Goal: Book appointment/travel/reservation

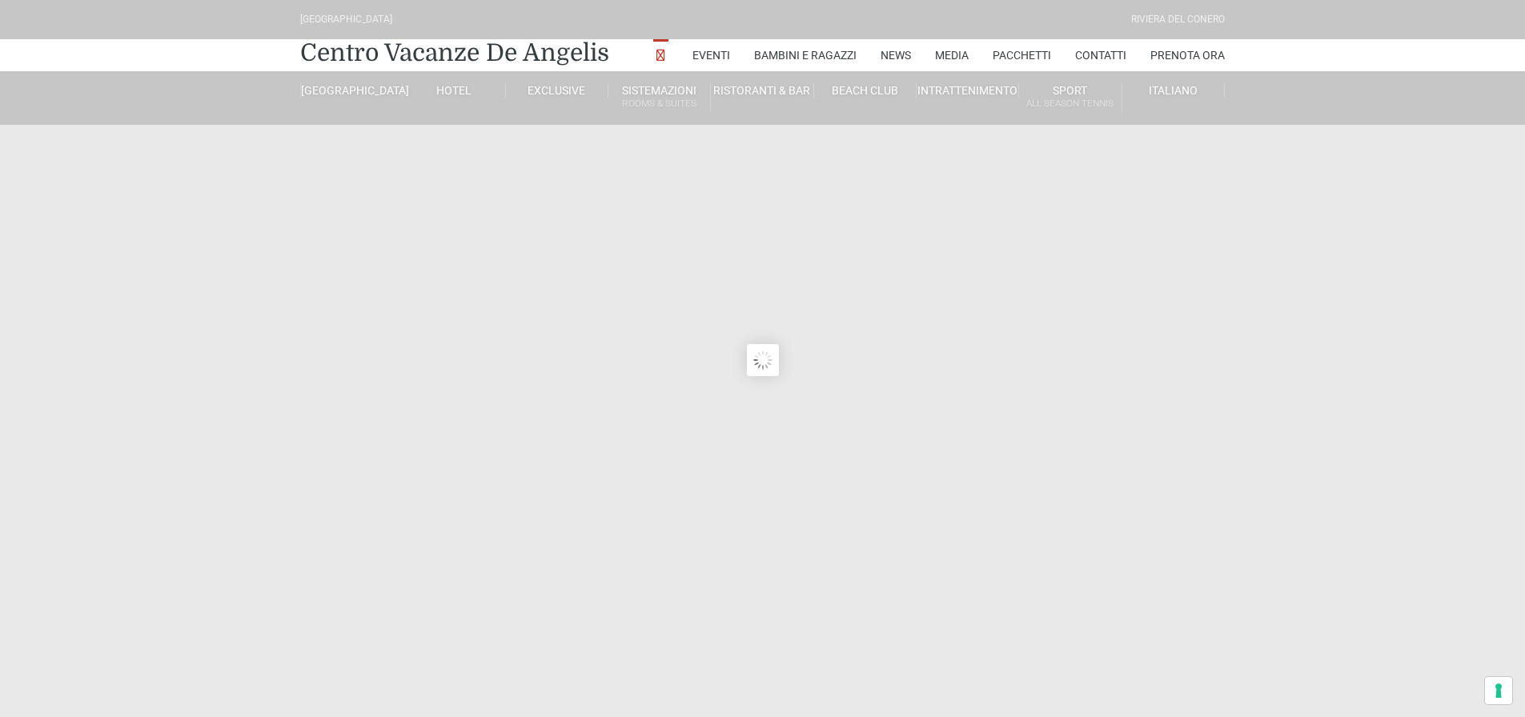
type input "[DATE]"
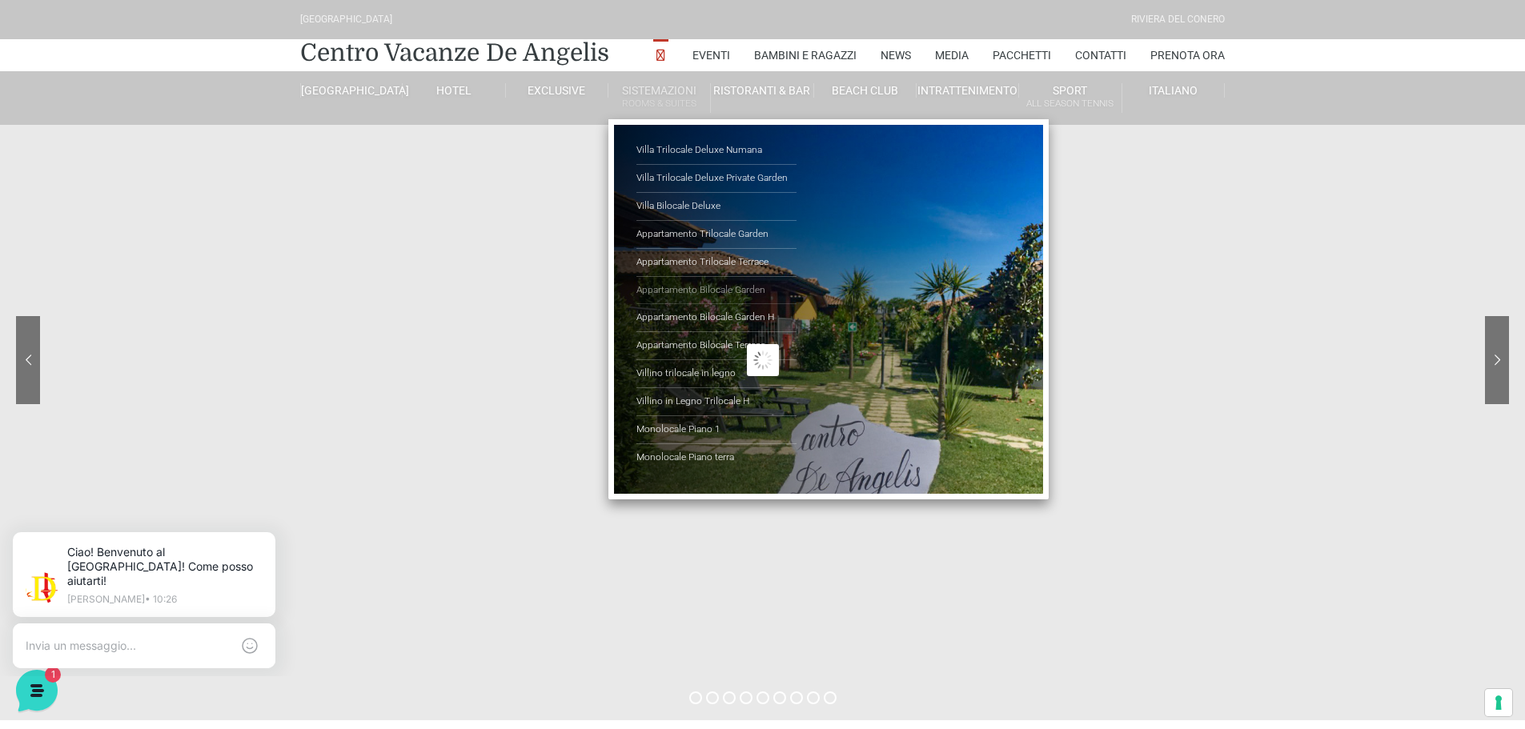
click at [697, 288] on link "Appartamento Bilocale Garden" at bounding box center [716, 291] width 160 height 28
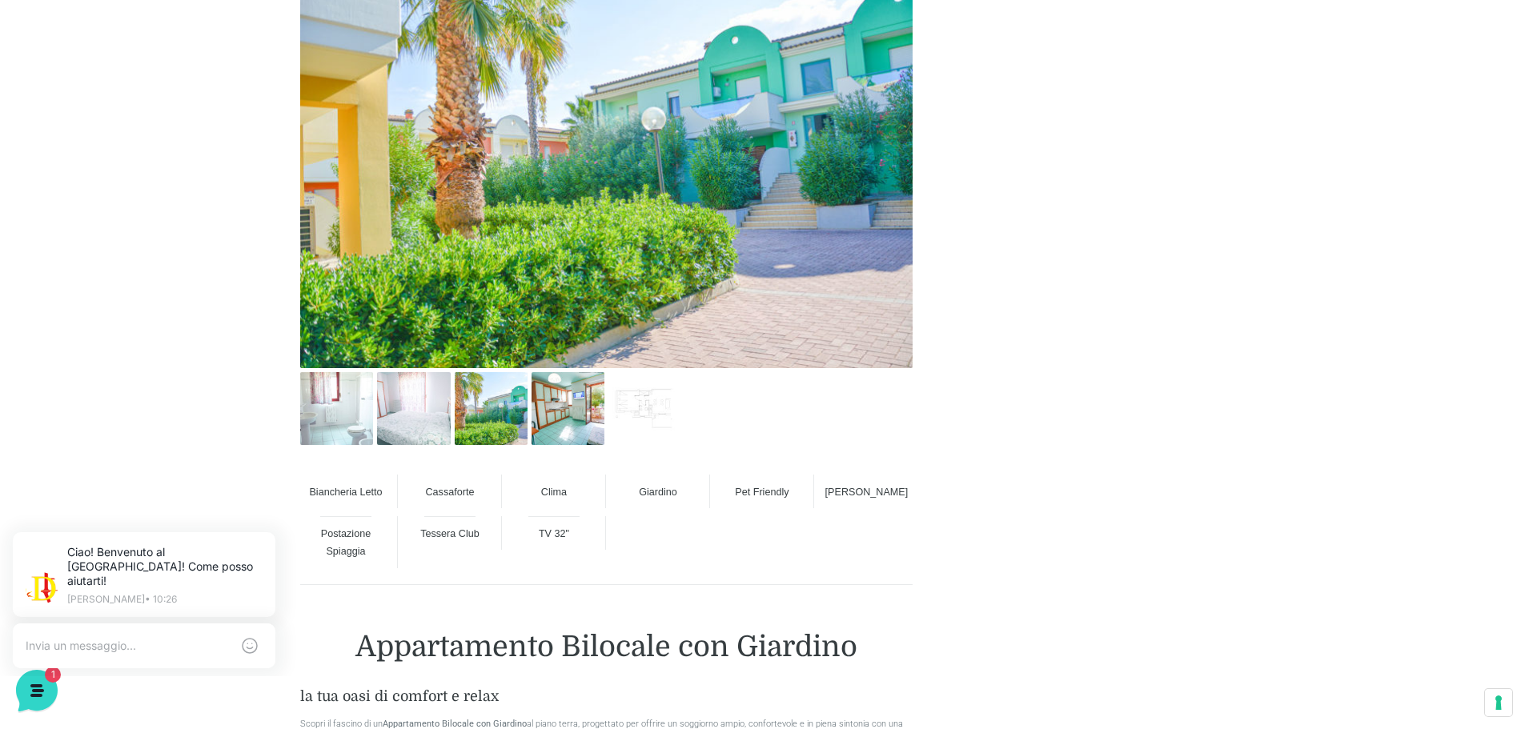
scroll to position [880, 0]
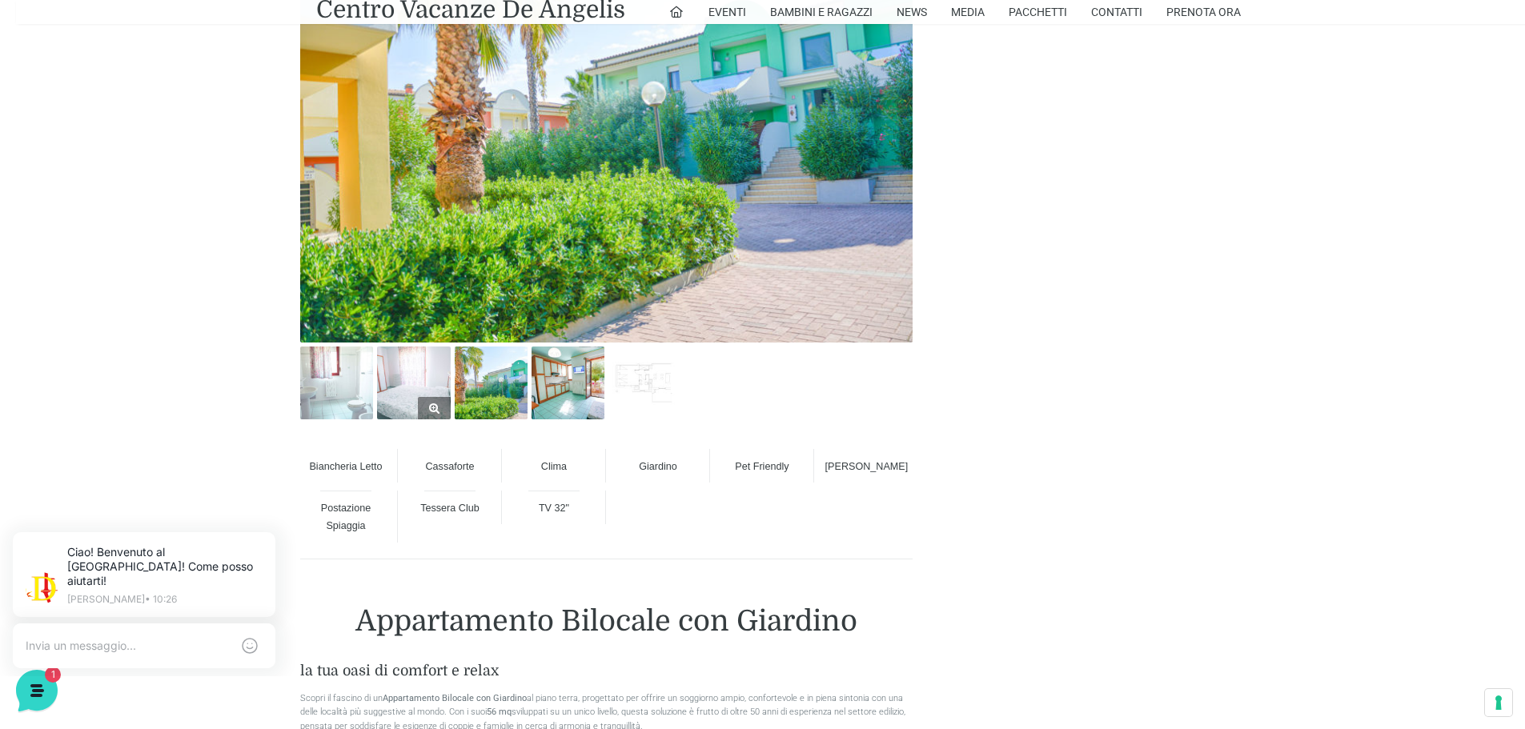
click at [435, 394] on img at bounding box center [413, 383] width 73 height 73
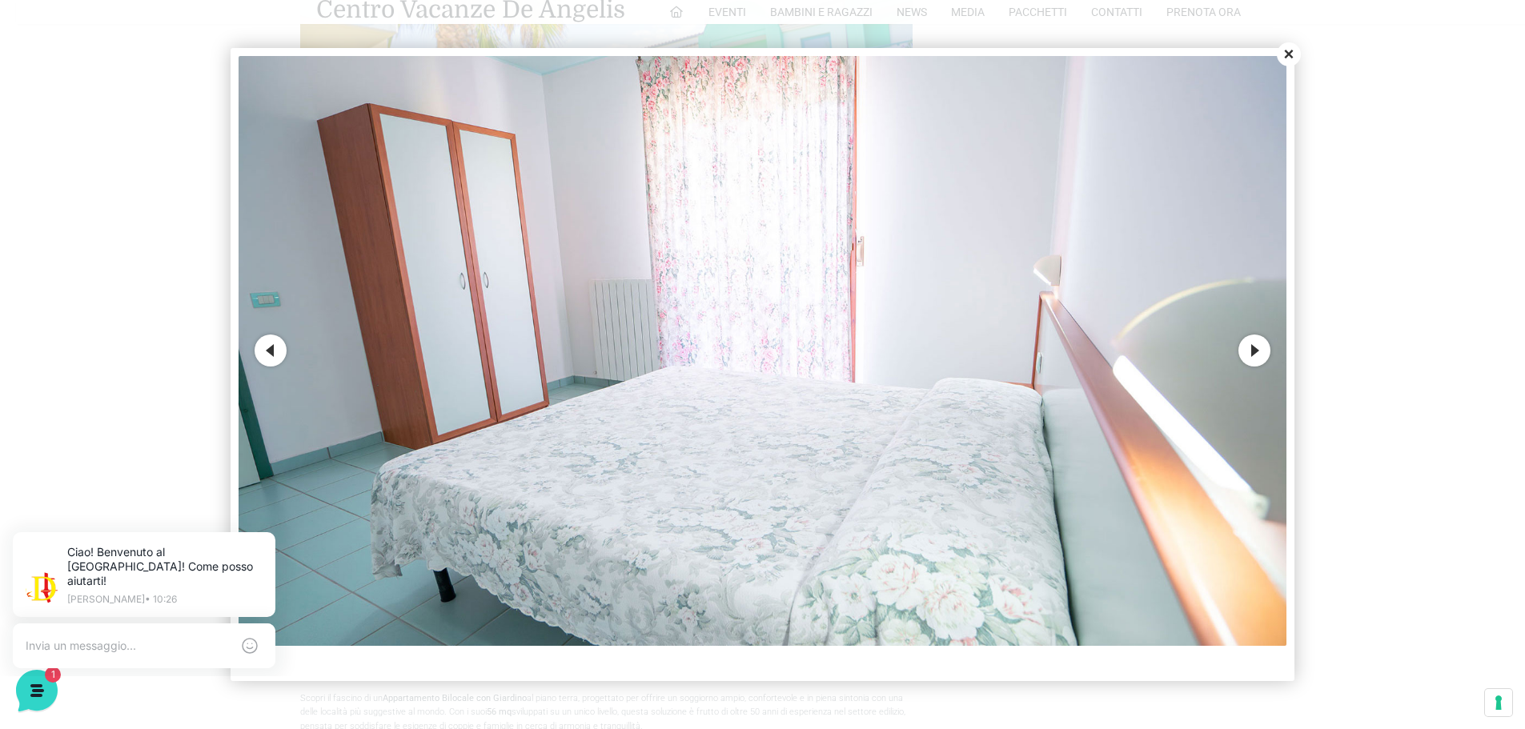
click at [1248, 347] on button "Next" at bounding box center [1254, 351] width 32 height 32
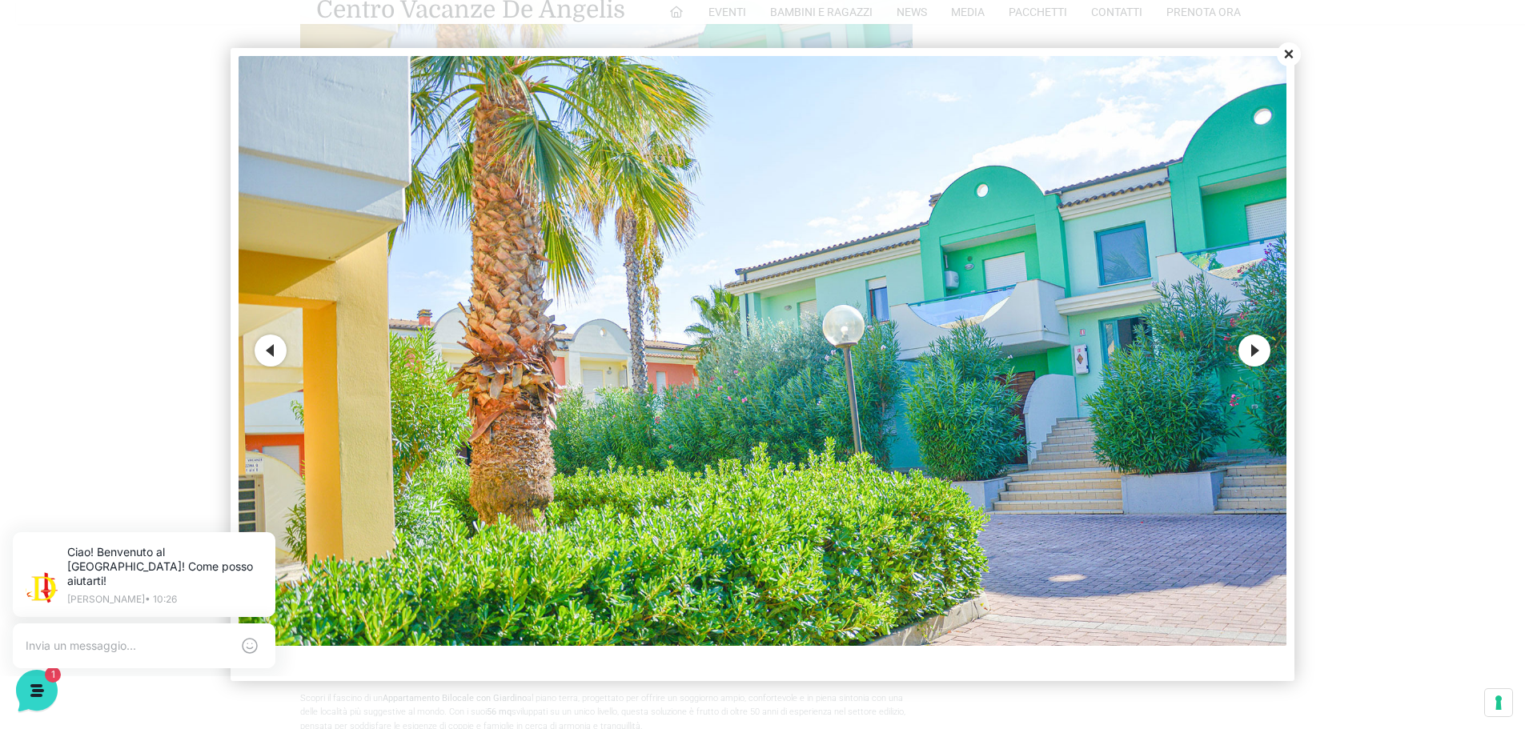
click at [1248, 347] on button "Next" at bounding box center [1254, 351] width 32 height 32
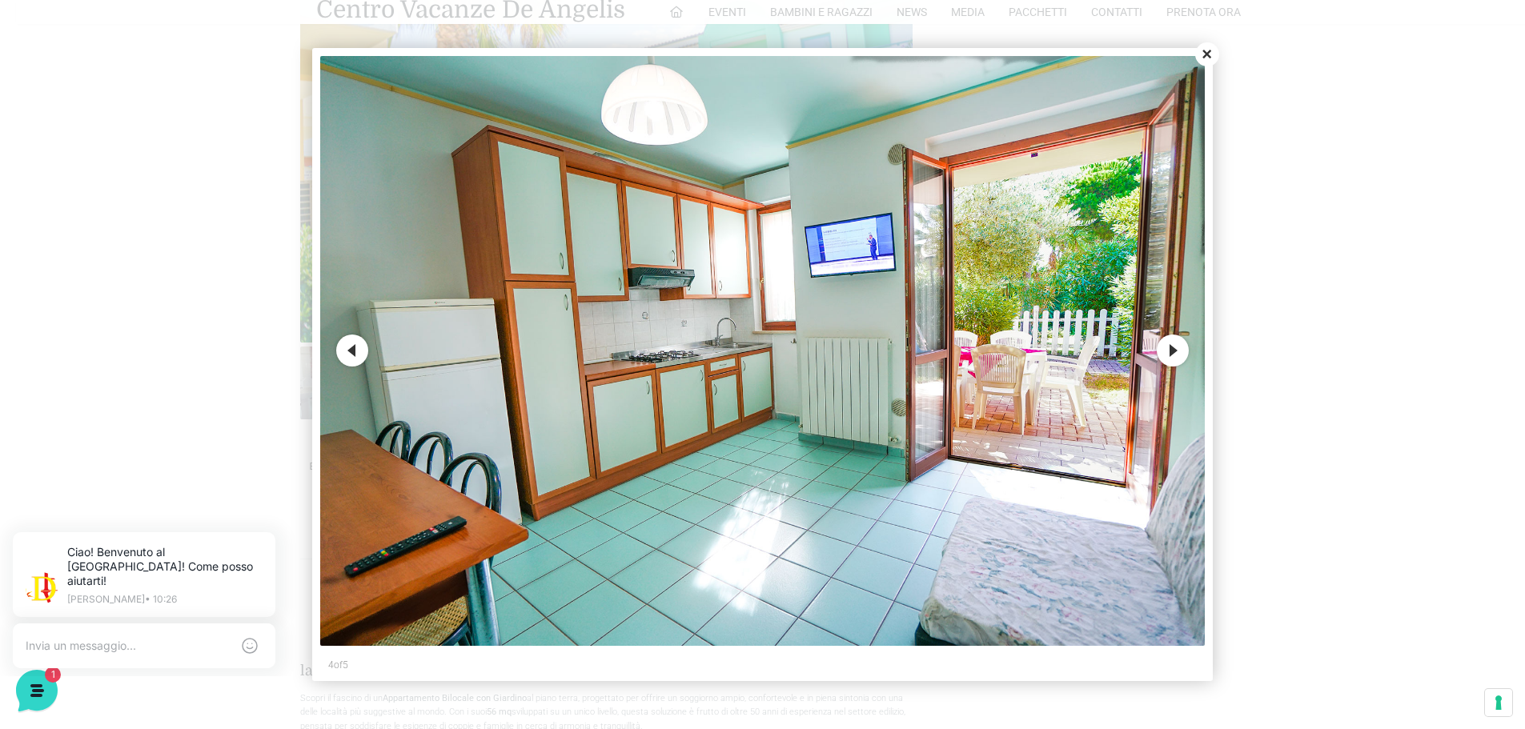
click at [1248, 347] on div at bounding box center [762, 364] width 1525 height 729
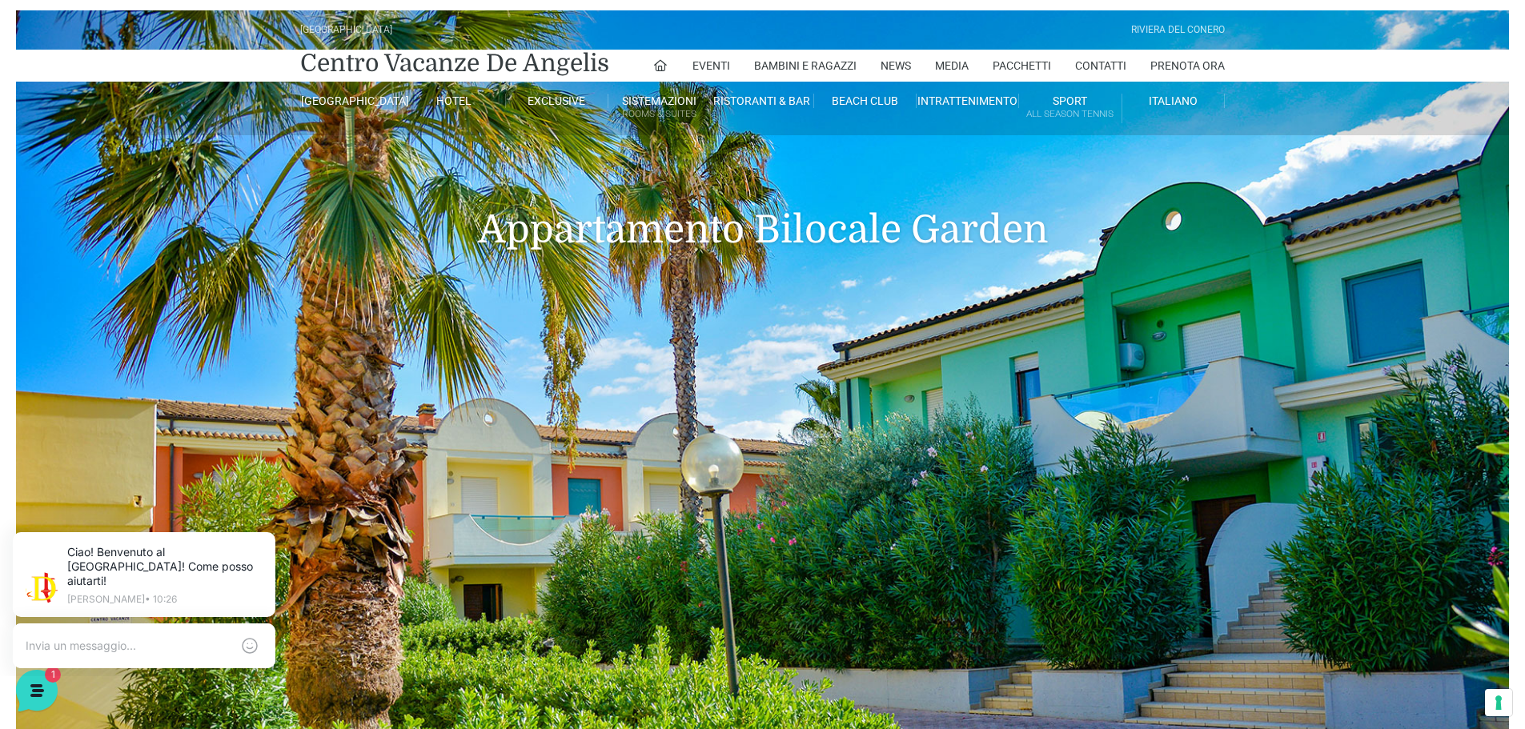
scroll to position [0, 0]
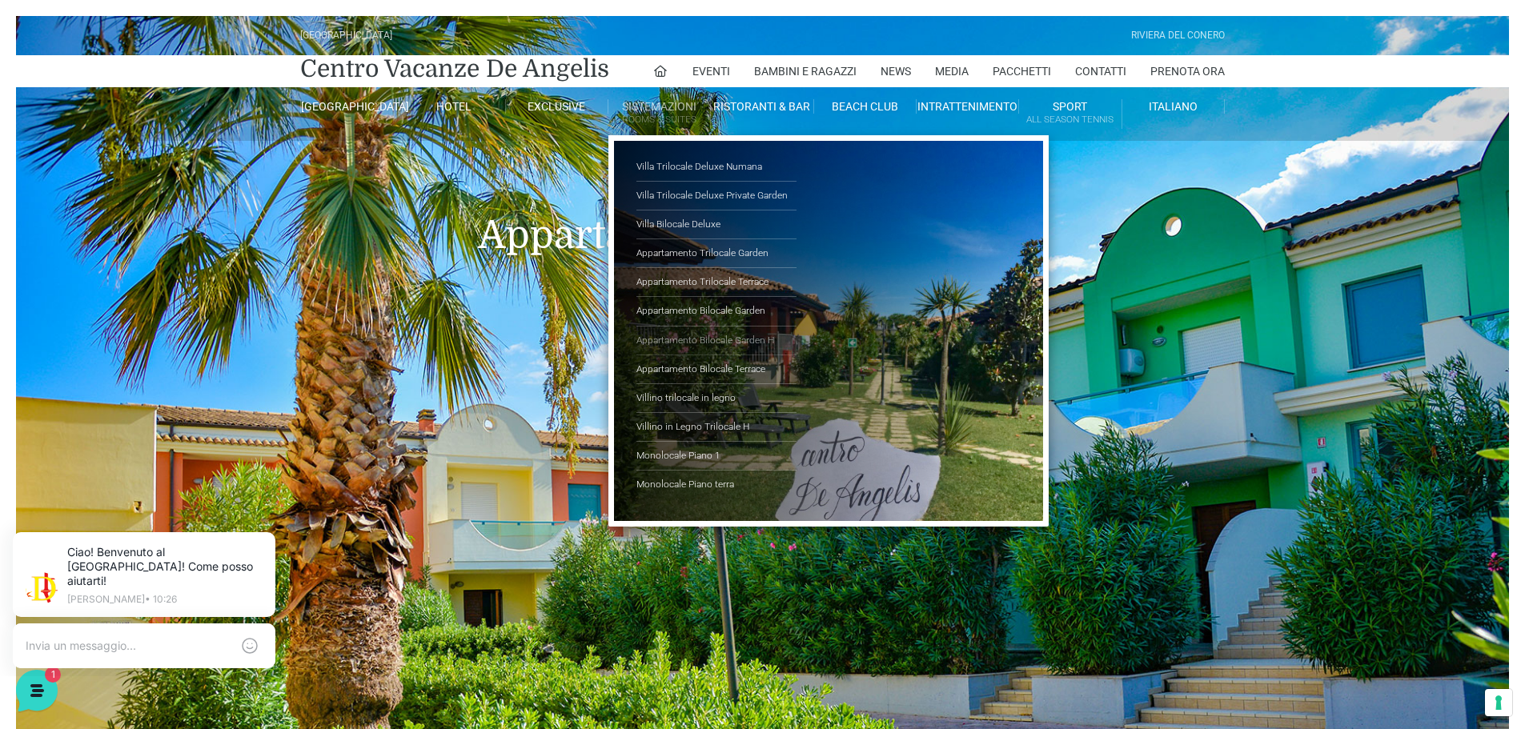
click at [691, 338] on link "Appartamento Bilocale Garden H" at bounding box center [716, 341] width 160 height 29
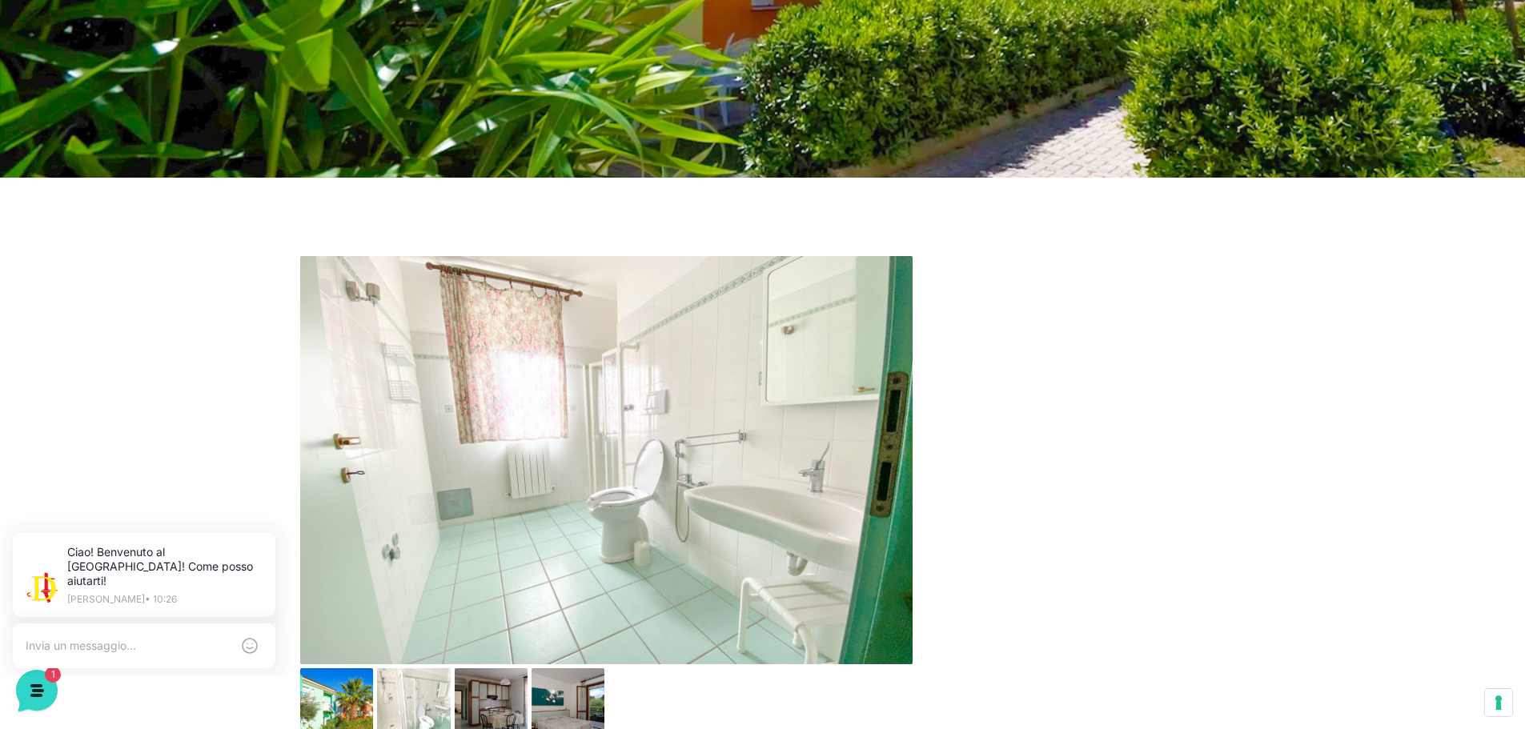
scroll to position [720, 0]
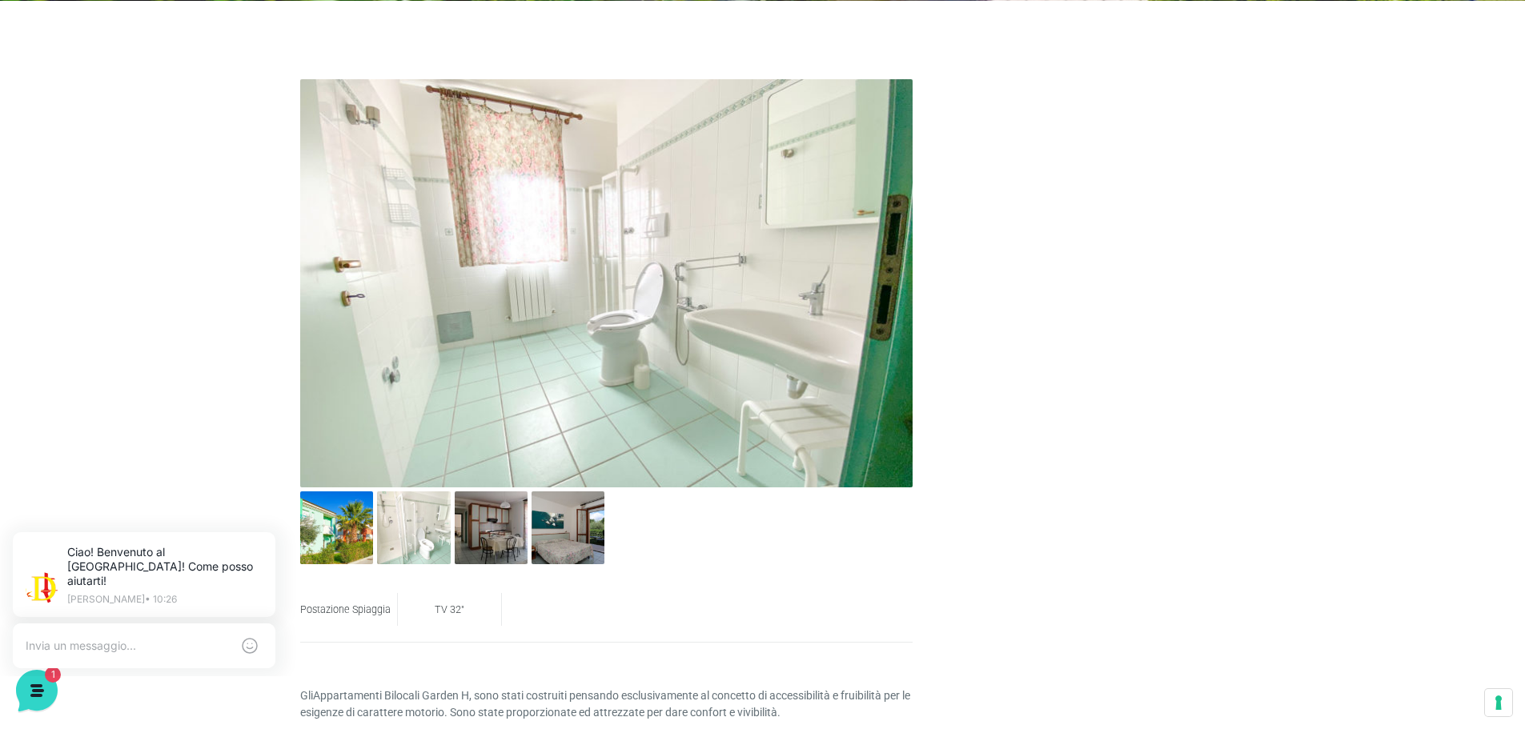
click at [884, 258] on img at bounding box center [606, 283] width 612 height 408
click at [495, 528] on img at bounding box center [491, 527] width 73 height 73
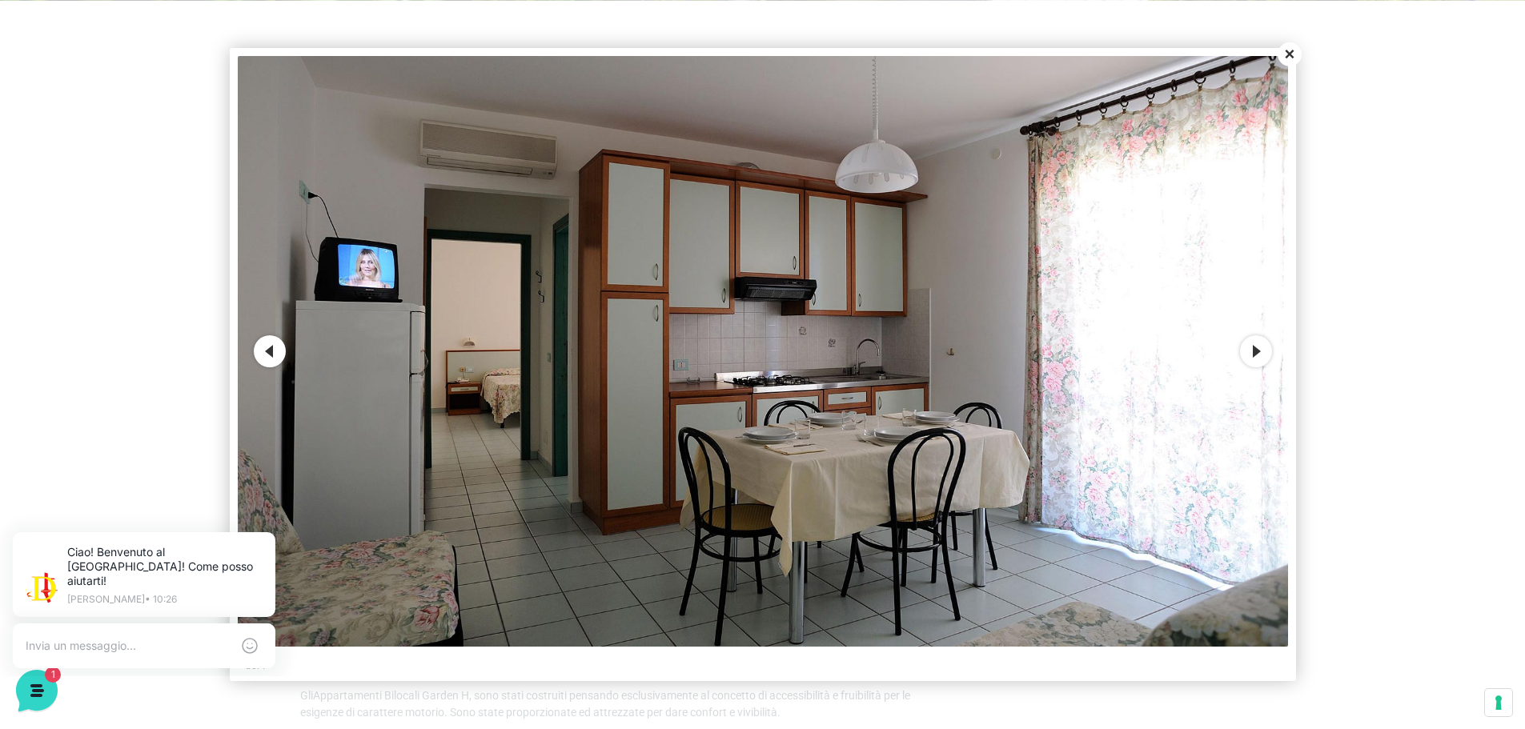
click at [1258, 360] on button "Next" at bounding box center [1256, 351] width 32 height 32
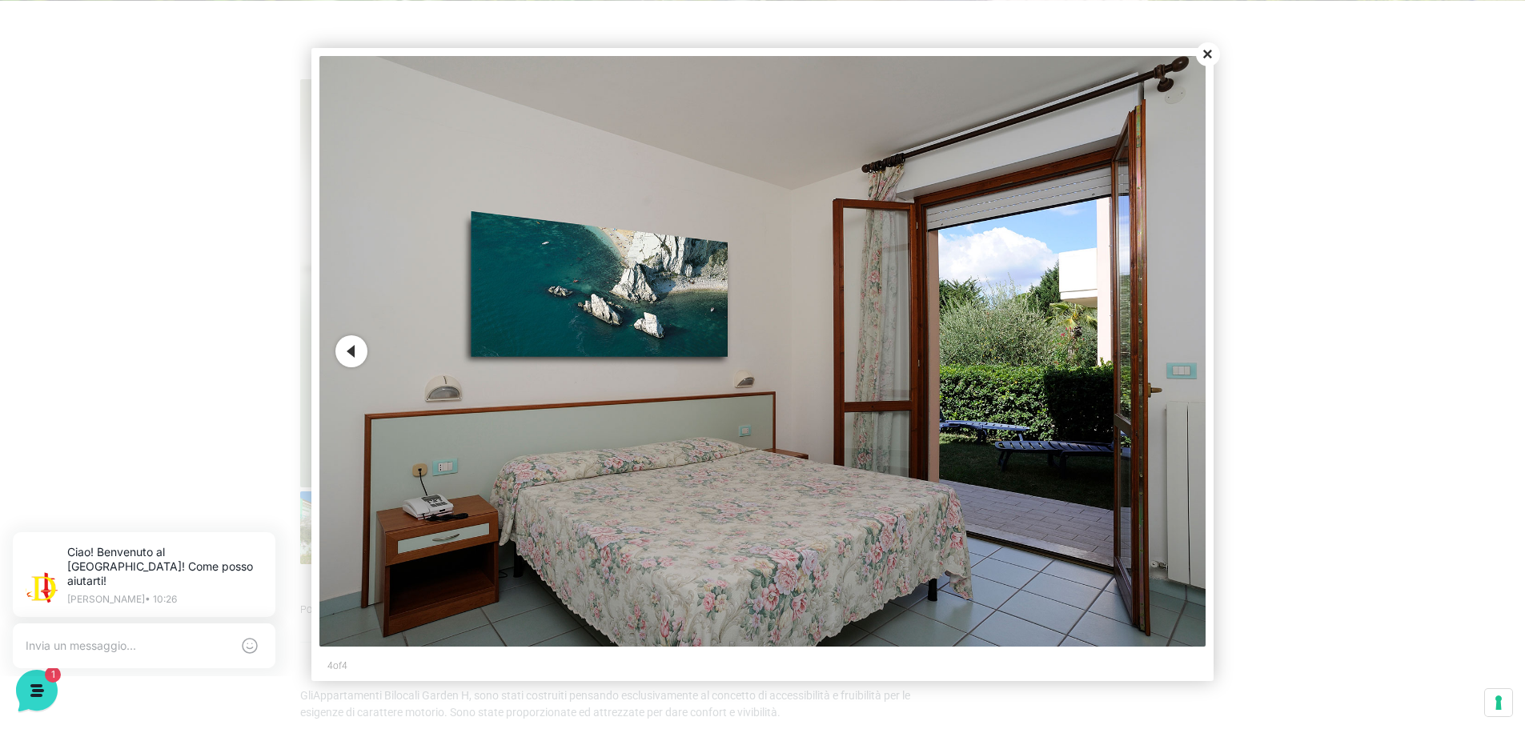
click at [1197, 60] on button "Close" at bounding box center [1208, 54] width 24 height 24
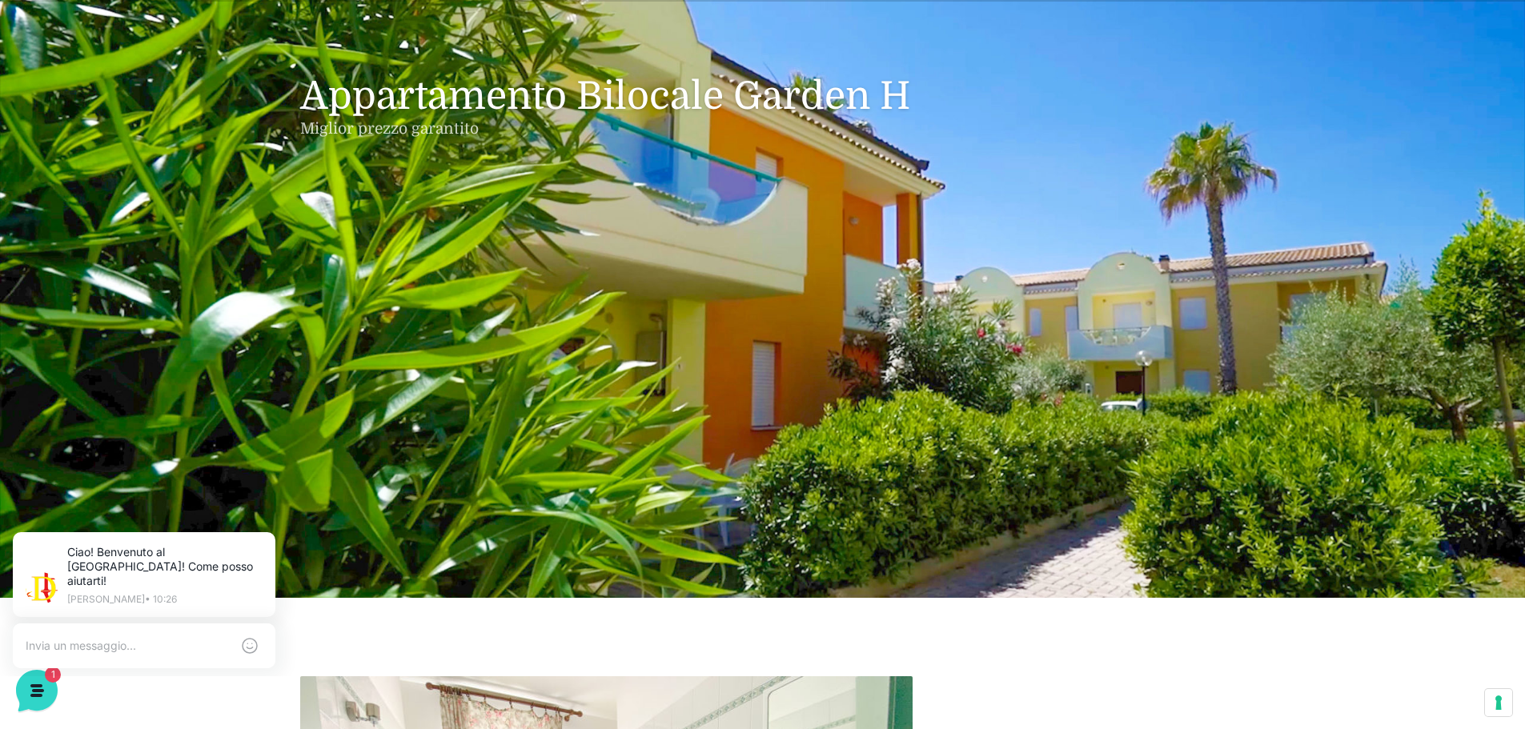
scroll to position [0, 0]
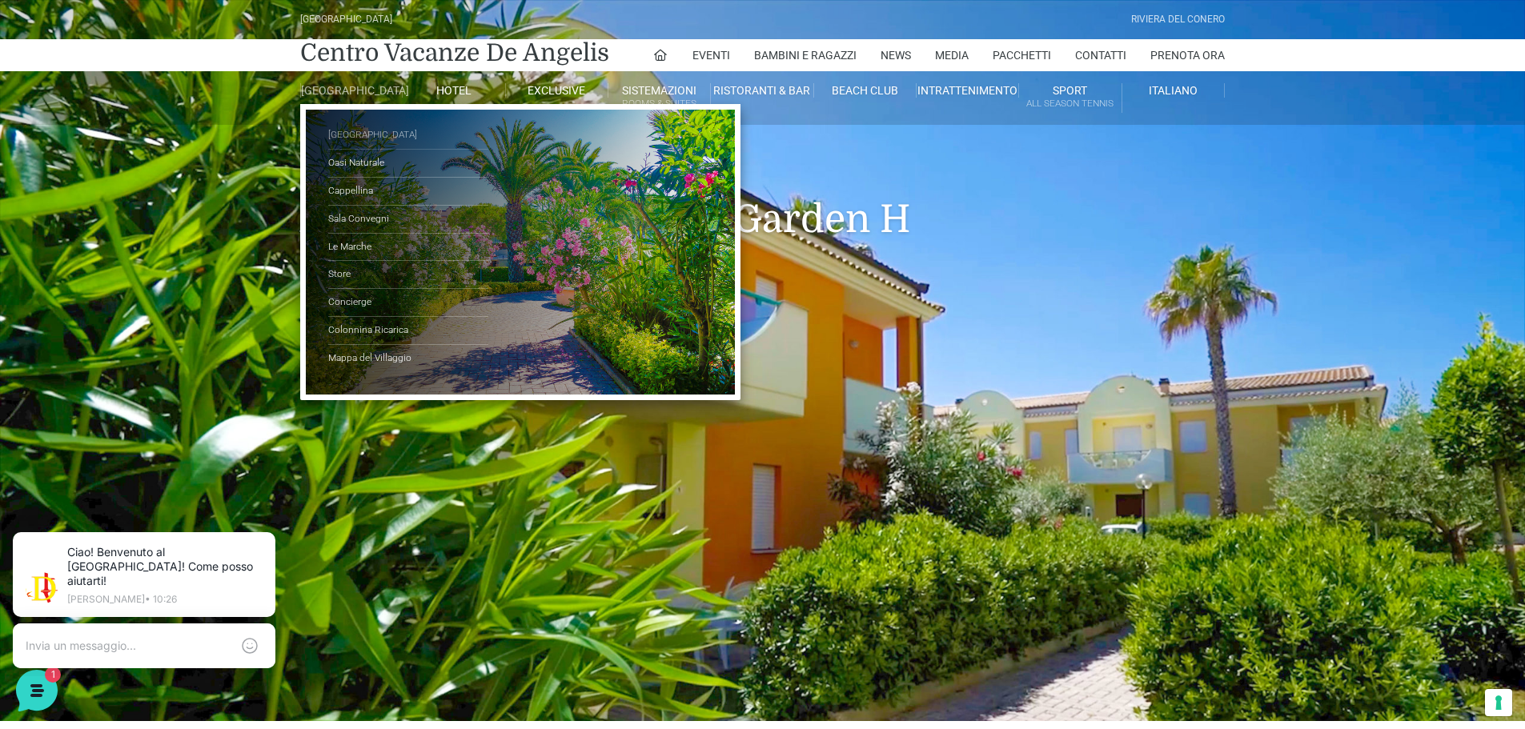
click at [350, 150] on link "[GEOGRAPHIC_DATA]" at bounding box center [408, 136] width 160 height 28
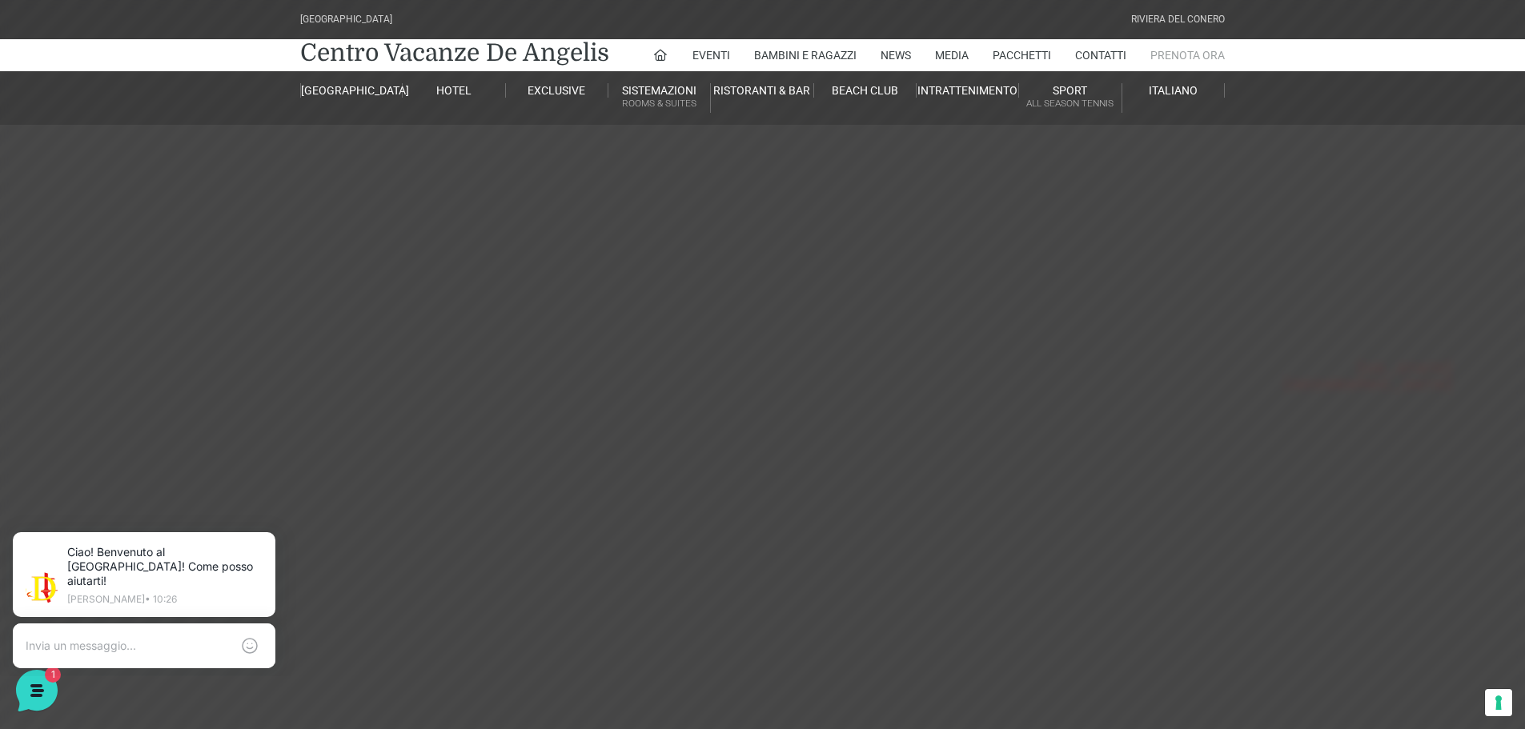
click at [1193, 56] on link "Prenota Ora" at bounding box center [1187, 55] width 74 height 32
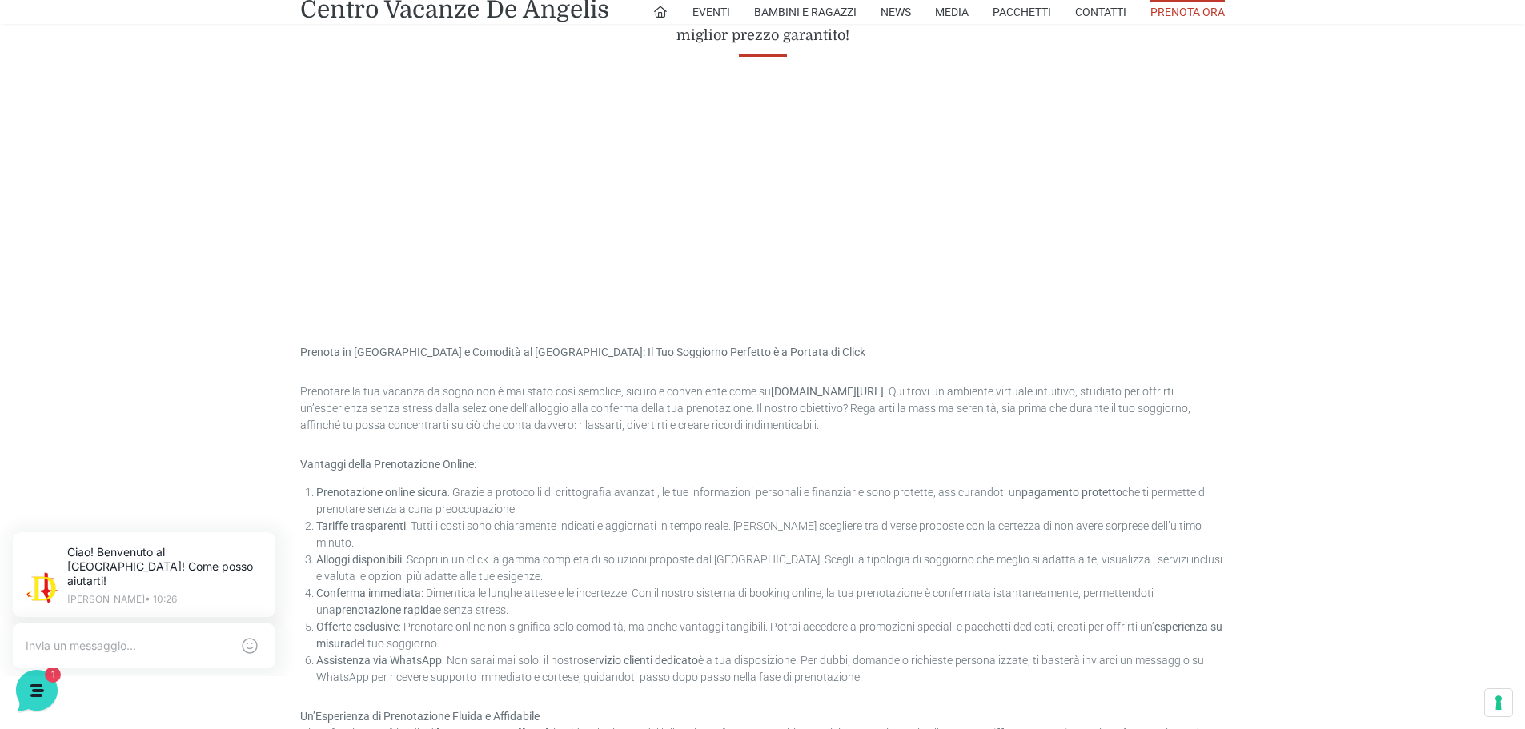
scroll to position [584, 0]
